Goal: Navigation & Orientation: Find specific page/section

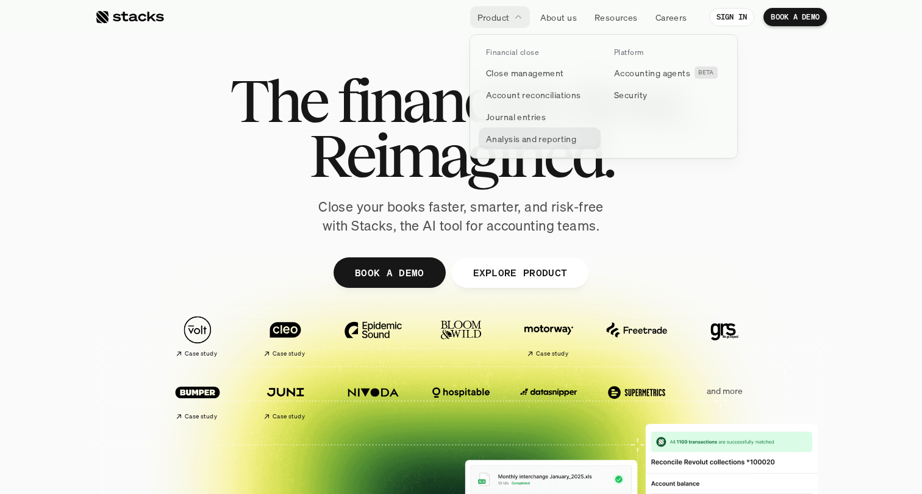
click at [536, 135] on p "Analysis and reporting" at bounding box center [531, 138] width 90 height 13
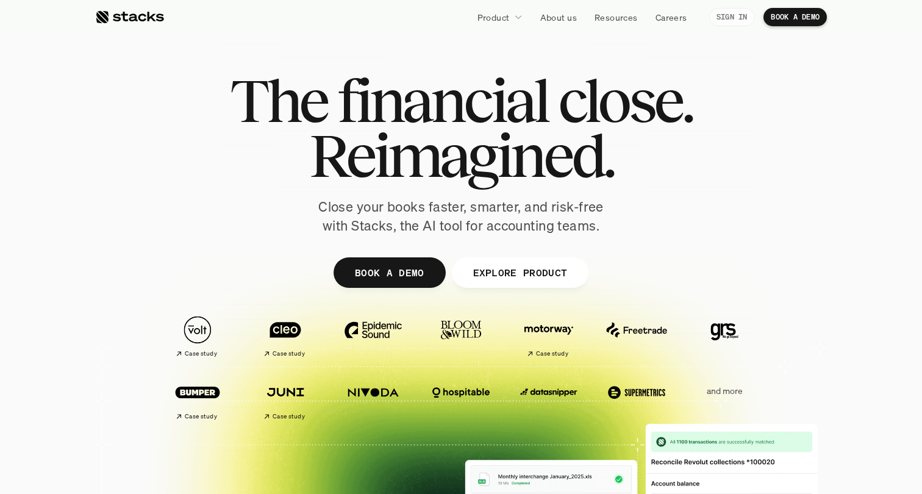
click at [731, 15] on p "SIGN IN" at bounding box center [732, 17] width 31 height 9
